Goal: Task Accomplishment & Management: Use online tool/utility

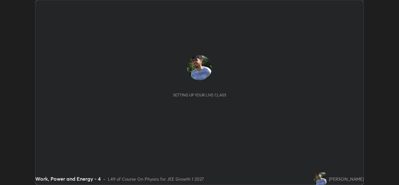
scroll to position [185, 398]
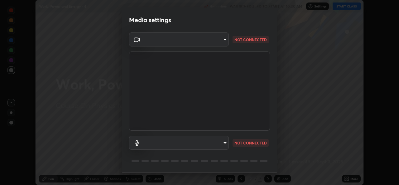
type input "01ba4e230c86726ed3cc2c83bf33541f2a1f81fc79d1918fb88ff4b5df00a70d"
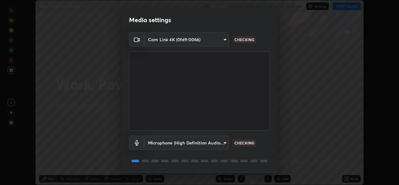
click at [223, 143] on body "Erase all Work, Power and Energy - 4 Recording WAS SCHEDULED TO START AT 10:30 …" at bounding box center [199, 92] width 399 height 185
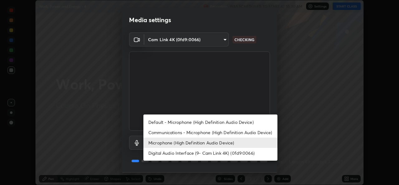
click at [215, 142] on li "Microphone (High Definition Audio Device)" at bounding box center [210, 142] width 134 height 10
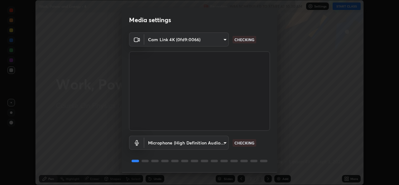
click at [220, 147] on body "Erase all Work, Power and Energy - 4 Recording WAS SCHEDULED TO START AT 10:30 …" at bounding box center [199, 92] width 399 height 185
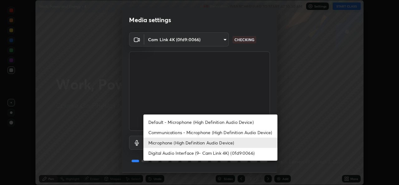
click at [220, 153] on li "Digital Audio Interface (9- Cam Link 4K) (0fd9:0066)" at bounding box center [210, 153] width 134 height 10
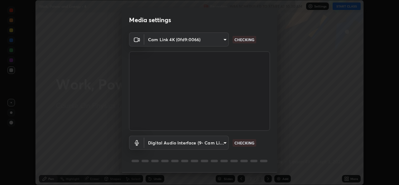
click at [224, 142] on body "Erase all Work, Power and Energy - 4 Recording WAS SCHEDULED TO START AT 10:30 …" at bounding box center [199, 92] width 399 height 185
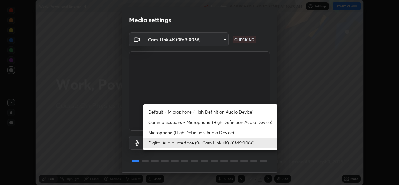
click at [224, 131] on li "Microphone (High Definition Audio Device)" at bounding box center [210, 132] width 134 height 10
type input "49b0a6df07a429b4aa0e143735b31e2a272de4ae34d33bd193cbc4de7c554cfd"
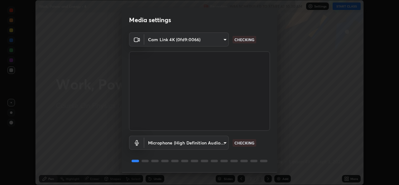
scroll to position [20, 0]
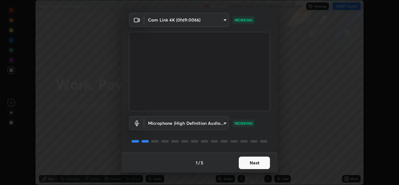
click at [258, 166] on button "Next" at bounding box center [253, 162] width 31 height 12
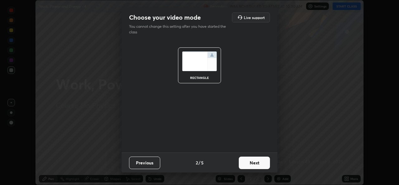
click at [259, 163] on button "Next" at bounding box center [253, 162] width 31 height 12
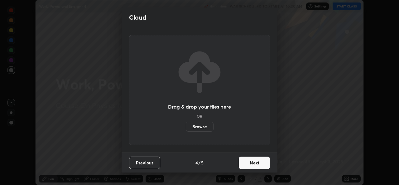
click at [260, 163] on button "Next" at bounding box center [253, 162] width 31 height 12
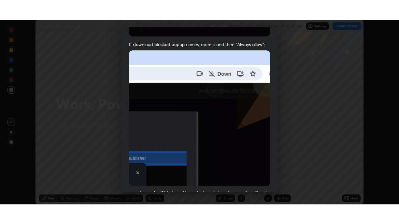
scroll to position [147, 0]
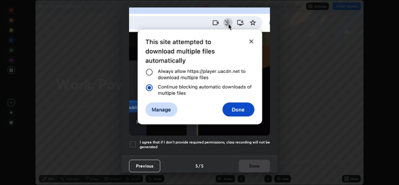
click at [133, 141] on div at bounding box center [132, 143] width 7 height 7
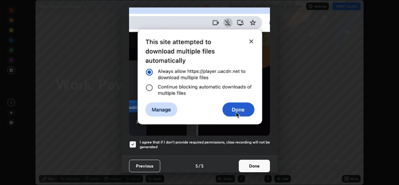
click at [253, 164] on button "Done" at bounding box center [253, 165] width 31 height 12
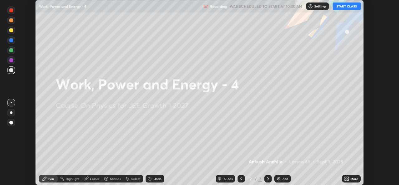
click at [348, 6] on button "START CLASS" at bounding box center [346, 5] width 28 height 7
click at [345, 177] on icon at bounding box center [345, 178] width 2 height 2
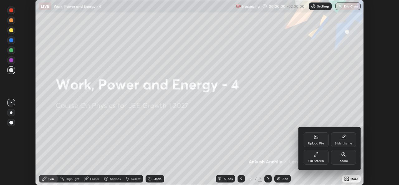
click at [319, 158] on div "Full screen" at bounding box center [315, 156] width 25 height 15
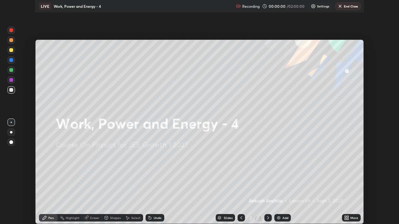
scroll to position [224, 399]
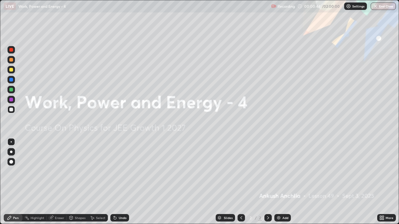
click at [281, 184] on div "Add" at bounding box center [282, 217] width 17 height 7
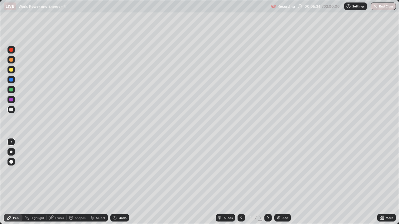
click at [59, 184] on div "Eraser" at bounding box center [59, 217] width 9 height 3
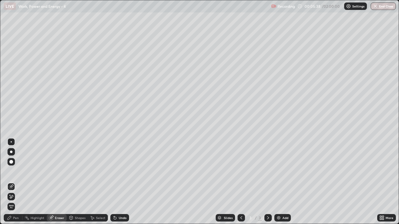
click at [18, 184] on div "Pen" at bounding box center [16, 217] width 6 height 3
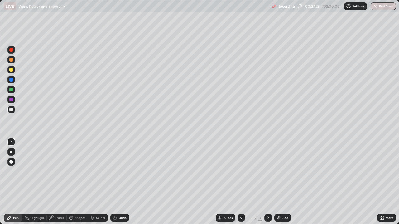
click at [8, 123] on div "Erase all" at bounding box center [11, 111] width 15 height 199
click at [281, 184] on div "Add" at bounding box center [282, 217] width 17 height 7
click at [240, 184] on icon at bounding box center [240, 217] width 5 height 5
click at [267, 184] on icon at bounding box center [267, 217] width 5 height 5
click at [239, 184] on icon at bounding box center [240, 217] width 5 height 5
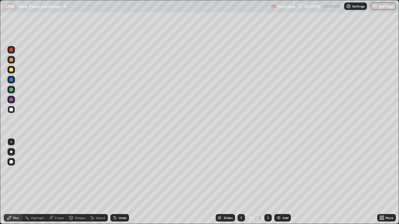
click at [266, 184] on icon at bounding box center [267, 217] width 5 height 5
click at [240, 184] on icon at bounding box center [240, 217] width 5 height 5
click at [269, 184] on div at bounding box center [267, 218] width 7 height 12
click at [282, 184] on div "Add" at bounding box center [285, 217] width 6 height 3
click at [53, 184] on icon at bounding box center [51, 217] width 5 height 5
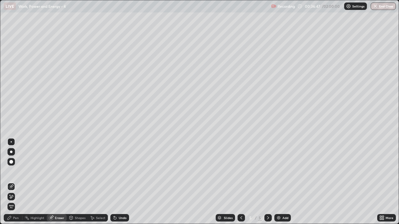
click at [14, 184] on div "Pen" at bounding box center [13, 217] width 19 height 7
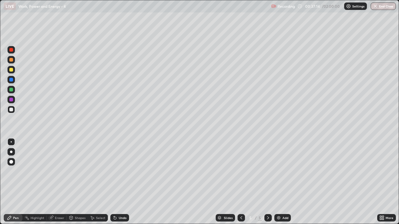
click at [61, 184] on div "Eraser" at bounding box center [57, 217] width 20 height 7
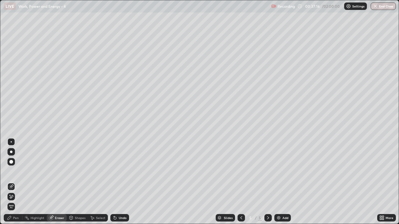
click at [17, 184] on div "Pen" at bounding box center [16, 217] width 6 height 3
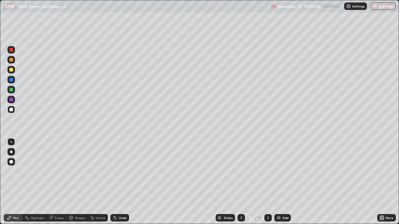
click at [281, 184] on div "Add" at bounding box center [282, 217] width 17 height 7
click at [60, 184] on div "Eraser" at bounding box center [59, 217] width 9 height 3
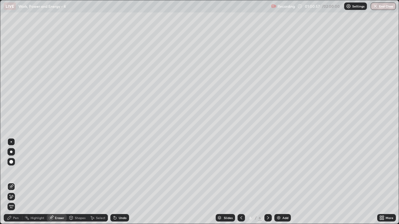
click at [12, 184] on icon at bounding box center [11, 196] width 3 height 3
click at [119, 184] on div "Undo" at bounding box center [119, 217] width 19 height 7
click at [14, 184] on div "Pen" at bounding box center [16, 217] width 6 height 3
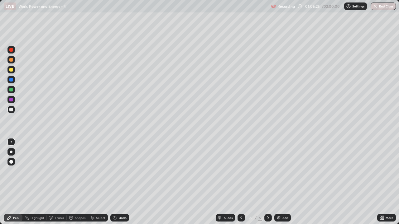
click at [12, 51] on div at bounding box center [11, 50] width 4 height 4
click at [14, 111] on div at bounding box center [10, 109] width 7 height 7
click at [40, 184] on div "Highlight" at bounding box center [38, 217] width 14 height 3
click at [16, 184] on div "Pen" at bounding box center [16, 217] width 6 height 3
click at [241, 184] on icon at bounding box center [240, 217] width 5 height 5
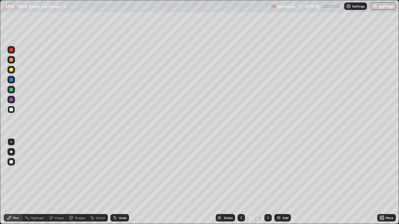
click at [241, 184] on icon at bounding box center [240, 217] width 5 height 5
click at [240, 184] on icon at bounding box center [240, 217] width 5 height 5
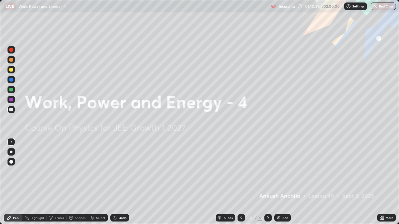
click at [270, 184] on div at bounding box center [267, 217] width 7 height 7
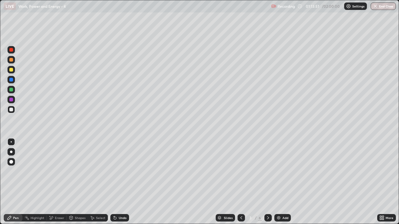
click at [264, 184] on div at bounding box center [267, 217] width 7 height 7
click at [267, 184] on icon at bounding box center [268, 217] width 2 height 3
click at [267, 184] on icon at bounding box center [267, 217] width 5 height 5
click at [14, 50] on div at bounding box center [10, 49] width 7 height 7
click at [11, 110] on div at bounding box center [11, 110] width 4 height 4
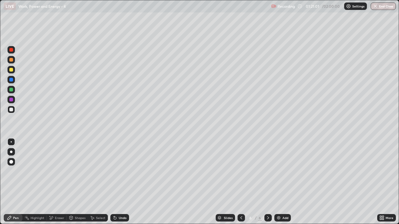
click at [285, 184] on div "Add" at bounding box center [285, 217] width 6 height 3
click at [60, 184] on div "Eraser" at bounding box center [59, 217] width 9 height 3
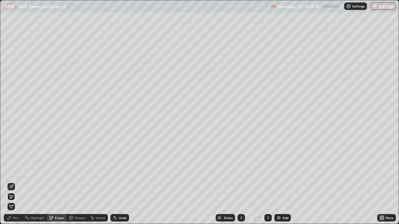
click at [10, 184] on icon at bounding box center [9, 217] width 5 height 5
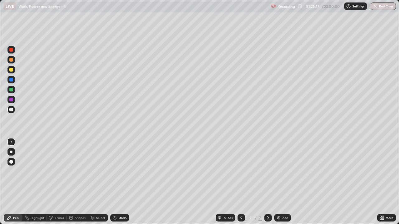
click at [56, 184] on div "Eraser" at bounding box center [59, 217] width 9 height 3
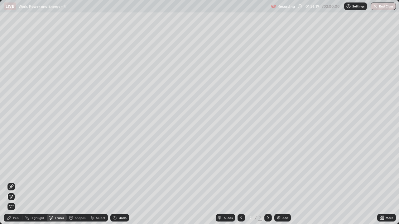
click at [14, 184] on div "Pen" at bounding box center [16, 217] width 6 height 3
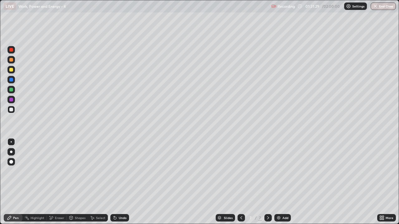
click at [283, 184] on div "Add" at bounding box center [285, 217] width 6 height 3
click at [57, 184] on div "Eraser" at bounding box center [57, 217] width 20 height 7
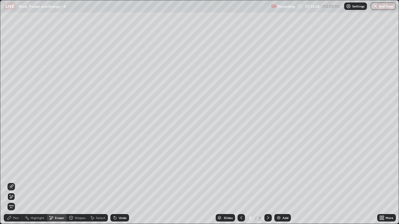
click at [14, 184] on div "Pen" at bounding box center [16, 217] width 6 height 3
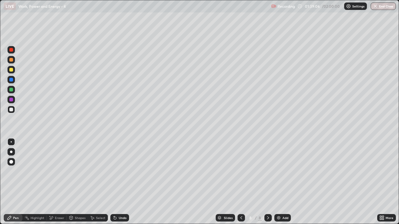
click at [285, 184] on div "Add" at bounding box center [285, 217] width 6 height 3
click at [58, 184] on div "Eraser" at bounding box center [59, 217] width 9 height 3
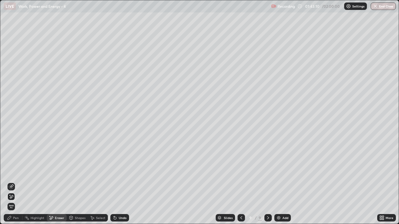
click at [17, 184] on div "Pen" at bounding box center [16, 217] width 6 height 3
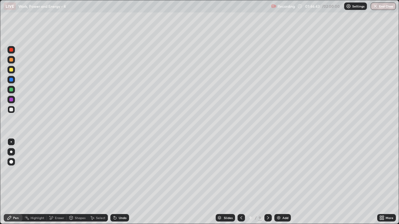
click at [57, 184] on div "Eraser" at bounding box center [59, 217] width 9 height 3
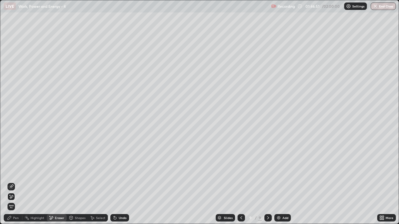
click at [17, 184] on div "Pen" at bounding box center [16, 217] width 6 height 3
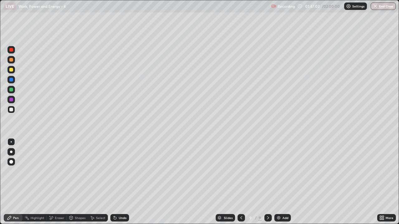
click at [56, 184] on div "Eraser" at bounding box center [59, 217] width 9 height 3
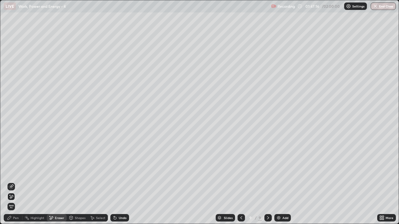
click at [15, 184] on div "Pen" at bounding box center [13, 217] width 19 height 7
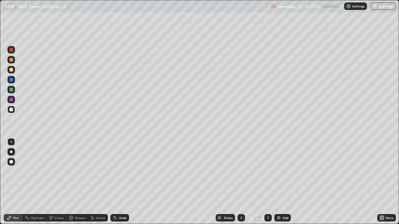
click at [280, 184] on div "Add" at bounding box center [282, 217] width 17 height 7
click at [240, 184] on icon at bounding box center [240, 217] width 5 height 5
click at [267, 184] on icon at bounding box center [268, 217] width 2 height 3
click at [240, 184] on icon at bounding box center [240, 217] width 5 height 5
click at [267, 184] on icon at bounding box center [267, 217] width 5 height 5
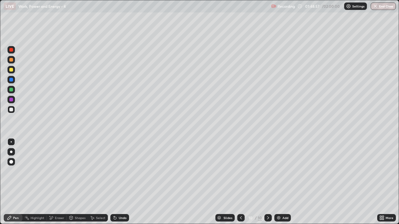
click at [61, 184] on div "Eraser" at bounding box center [59, 217] width 9 height 3
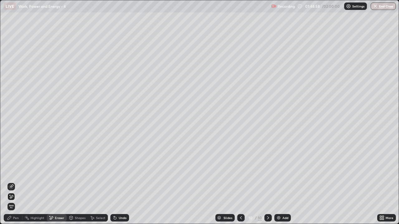
click at [17, 184] on div "Pen" at bounding box center [16, 217] width 6 height 3
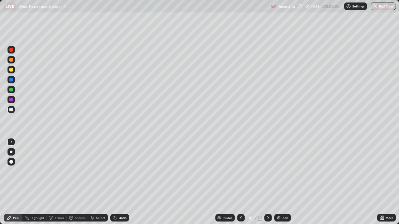
click at [240, 184] on div at bounding box center [240, 217] width 7 height 7
click at [270, 184] on div at bounding box center [267, 217] width 7 height 7
click at [241, 184] on icon at bounding box center [241, 217] width 2 height 3
click at [267, 184] on icon at bounding box center [267, 217] width 5 height 5
click at [58, 184] on div "Eraser" at bounding box center [59, 217] width 9 height 3
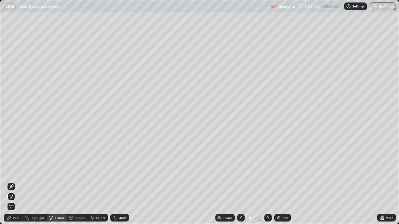
click at [13, 184] on div "Pen" at bounding box center [16, 217] width 6 height 3
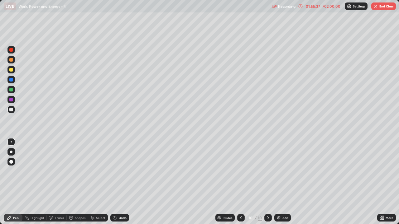
click at [280, 184] on div "Add" at bounding box center [282, 217] width 17 height 7
click at [384, 7] on button "End Class" at bounding box center [383, 5] width 25 height 7
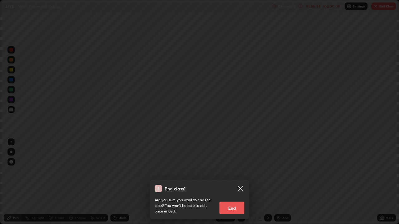
click at [239, 184] on button "End" at bounding box center [231, 208] width 25 height 12
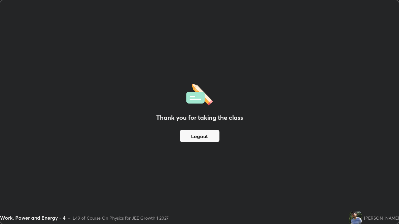
click at [208, 137] on button "Logout" at bounding box center [200, 136] width 40 height 12
click at [207, 135] on button "Logout" at bounding box center [200, 136] width 40 height 12
click at [208, 134] on button "Logout" at bounding box center [200, 136] width 40 height 12
